Goal: Task Accomplishment & Management: Manage account settings

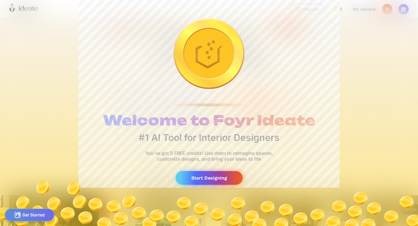
click at [221, 183] on div "Start Designing" at bounding box center [209, 178] width 67 height 14
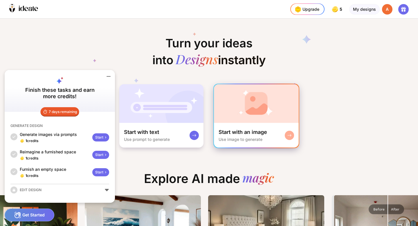
click at [255, 146] on div "Start with an image Use image to generate" at bounding box center [256, 135] width 85 height 25
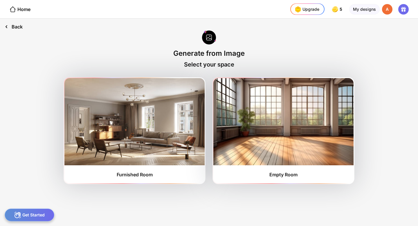
click at [11, 26] on div "Back" at bounding box center [13, 27] width 27 height 16
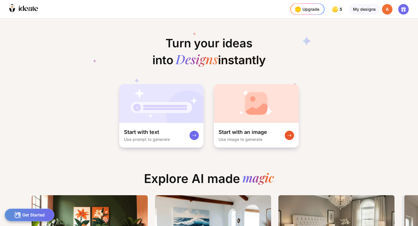
click at [386, 4] on div "A" at bounding box center [387, 9] width 10 height 10
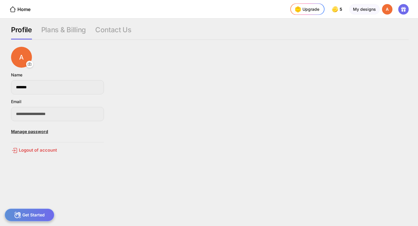
click at [87, 21] on div "**********" at bounding box center [209, 122] width 418 height 207
click at [114, 28] on div "Contact Us" at bounding box center [113, 33] width 36 height 14
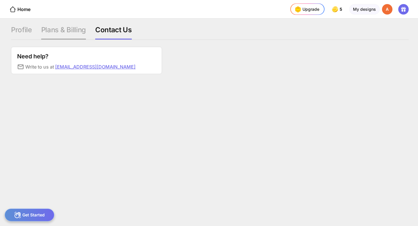
click at [63, 28] on div "Plans & Billing" at bounding box center [63, 33] width 45 height 14
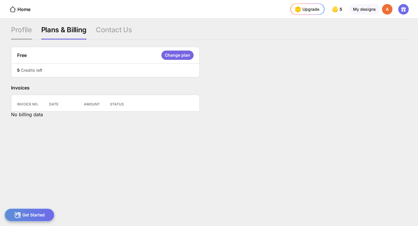
click at [20, 34] on div "Profile" at bounding box center [21, 33] width 21 height 14
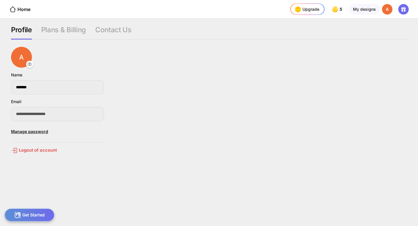
click at [391, 9] on div "A" at bounding box center [387, 9] width 10 height 10
click at [388, 9] on div "A" at bounding box center [387, 9] width 10 height 10
click at [404, 10] on icon at bounding box center [404, 10] width 1 height 2
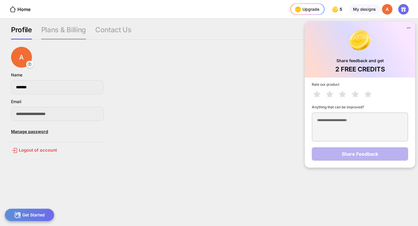
click at [72, 32] on div "Plans & Billing" at bounding box center [63, 33] width 45 height 14
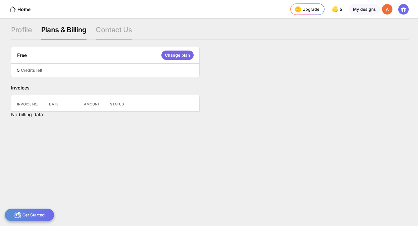
click at [100, 31] on div "Contact Us" at bounding box center [114, 33] width 36 height 14
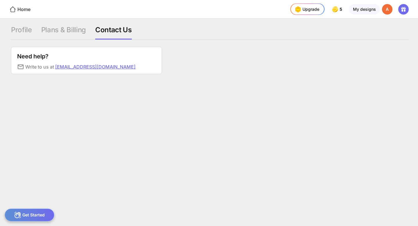
click at [14, 12] on icon at bounding box center [13, 9] width 6 height 6
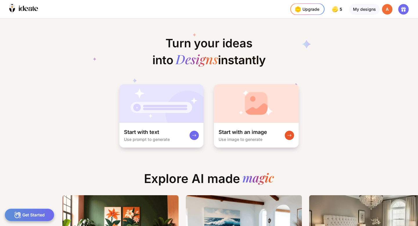
click at [383, 13] on div "A" at bounding box center [387, 9] width 10 height 10
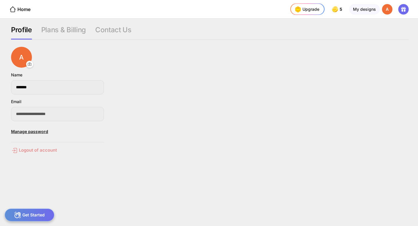
click at [46, 152] on div "Logout of account" at bounding box center [57, 150] width 93 height 7
